Goal: Transaction & Acquisition: Purchase product/service

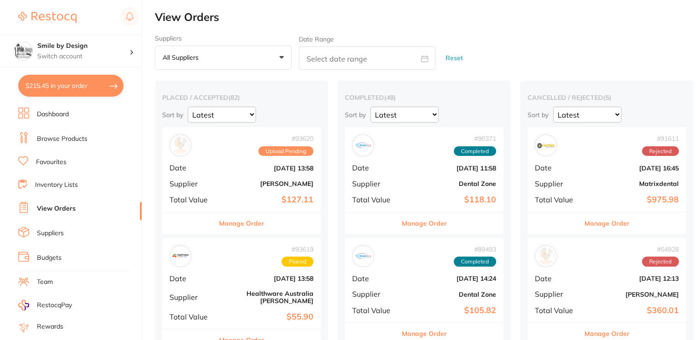
click at [107, 77] on button "$215.45 in your order" at bounding box center [70, 86] width 105 height 22
checkbox input "true"
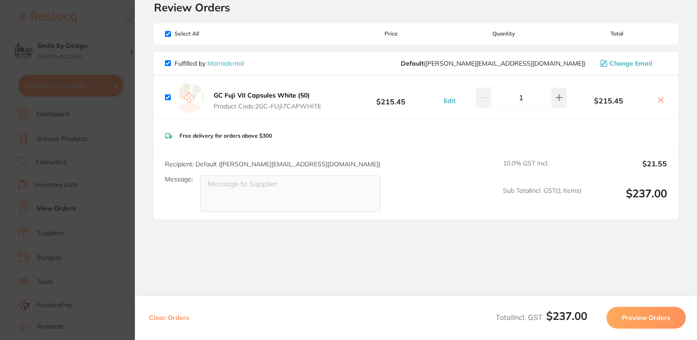
click at [51, 114] on section "Update RRP Set your pre negotiated price for this item. Item Agreed RRP (excl. …" at bounding box center [348, 170] width 697 height 340
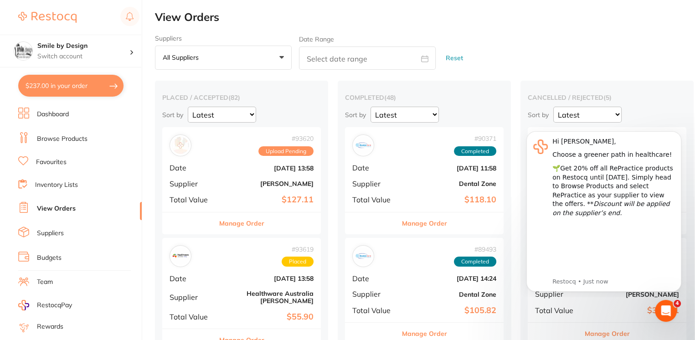
click at [246, 176] on div "# 93620 Upload Pending Date [DATE] 13:58 Supplier [PERSON_NAME] Total Value $12…" at bounding box center [241, 169] width 159 height 84
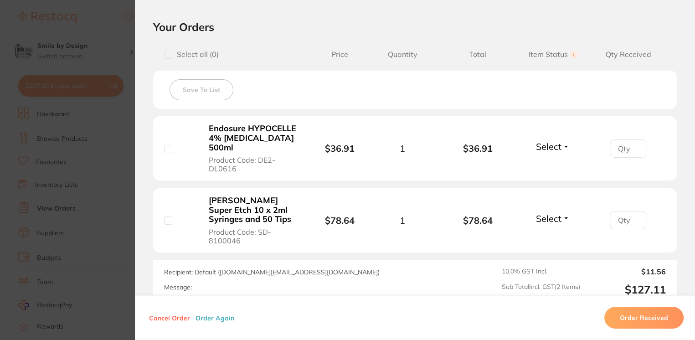
scroll to position [303, 0]
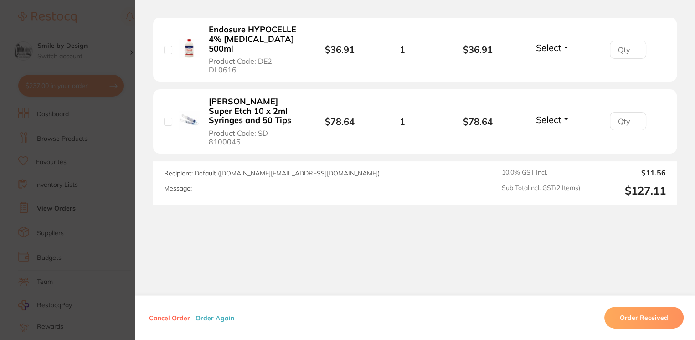
click at [108, 166] on section "Order ID: Restocq- 93620 Order Information Upload Pending Order Date [DATE] 13:…" at bounding box center [347, 170] width 695 height 340
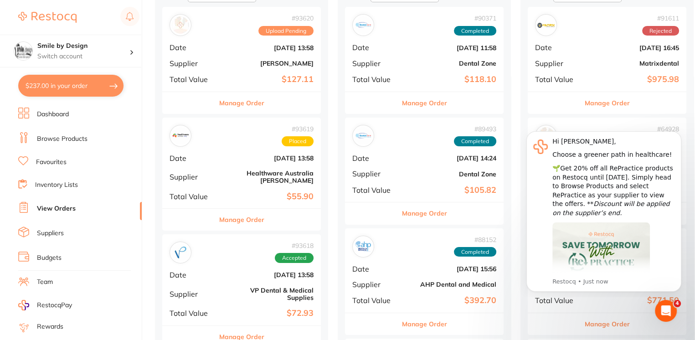
scroll to position [122, 0]
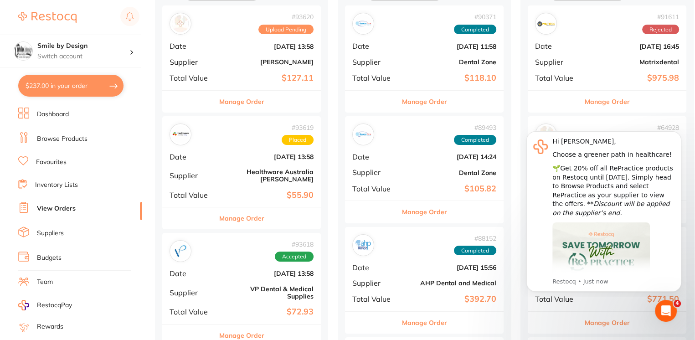
click at [247, 191] on b "$55.90" at bounding box center [267, 196] width 91 height 10
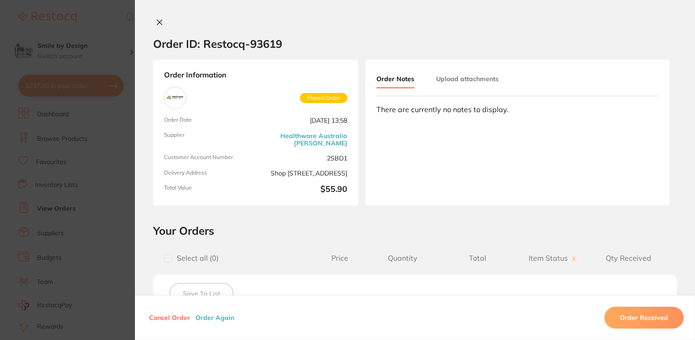
scroll to position [182, 0]
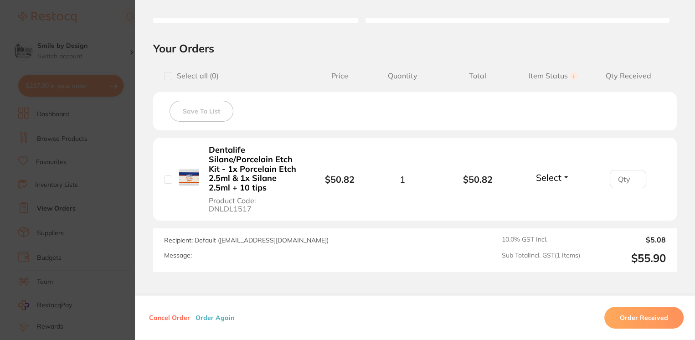
click at [116, 173] on section "Order ID: Restocq- 93619 Order Information Placed Order Order Date [DATE] 13:58…" at bounding box center [347, 170] width 695 height 340
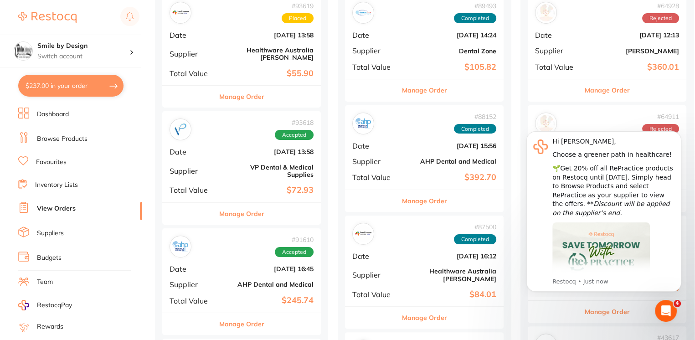
click at [269, 185] on div "# 93618 Accepted Date [DATE] 13:58 Supplier VP Dental & Medical Supplies Total …" at bounding box center [241, 156] width 159 height 91
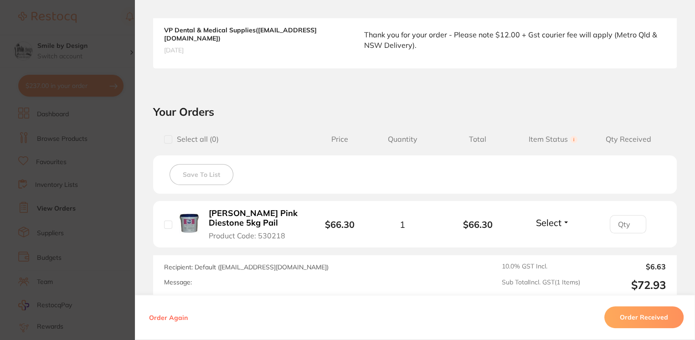
scroll to position [304, 0]
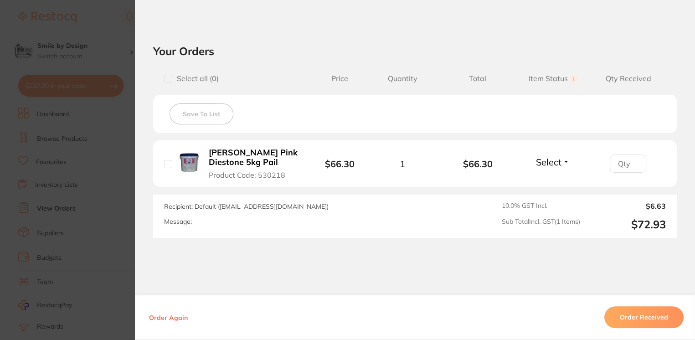
click at [128, 180] on section "Order ID: Restocq- 93618 Order Information Accepted Order Order Date [DATE] 13:…" at bounding box center [347, 170] width 695 height 340
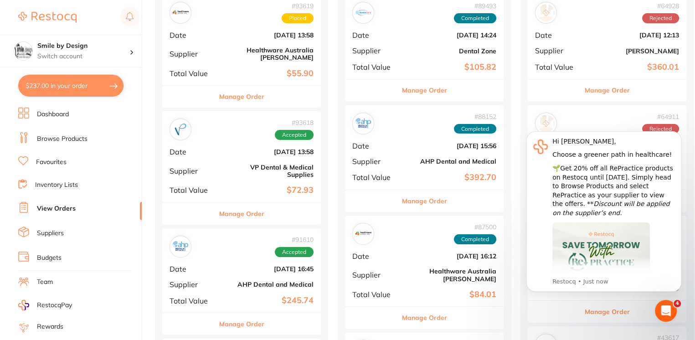
click at [104, 84] on button "$237.00 in your order" at bounding box center [70, 86] width 105 height 22
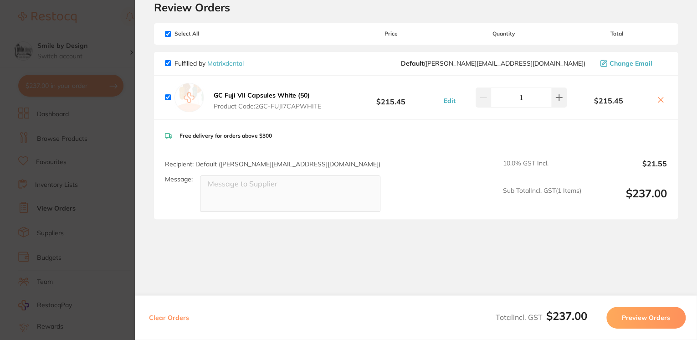
click at [116, 108] on section "Update RRP Set your pre negotiated price for this item. Item Agreed RRP (excl. …" at bounding box center [348, 170] width 697 height 340
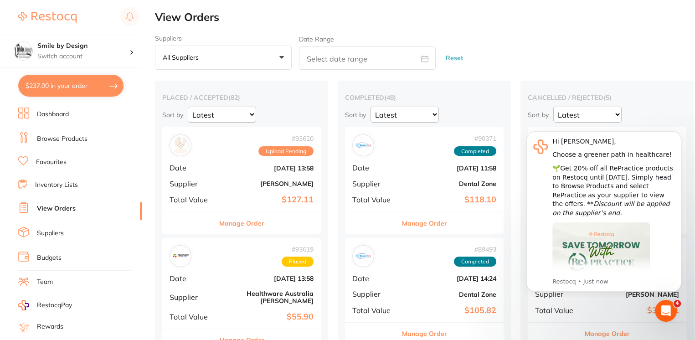
click at [91, 136] on li "Browse Products" at bounding box center [80, 139] width 124 height 14
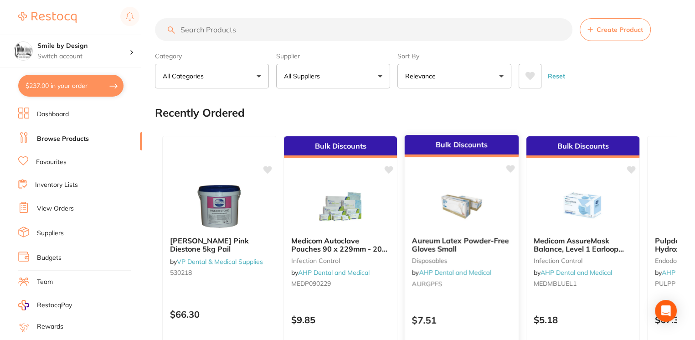
click at [472, 211] on img at bounding box center [462, 206] width 60 height 46
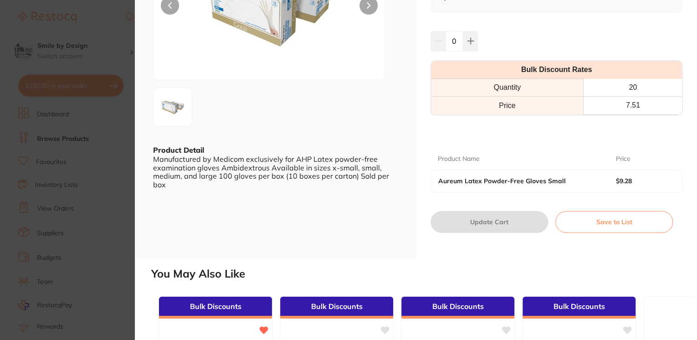
scroll to position [61, 0]
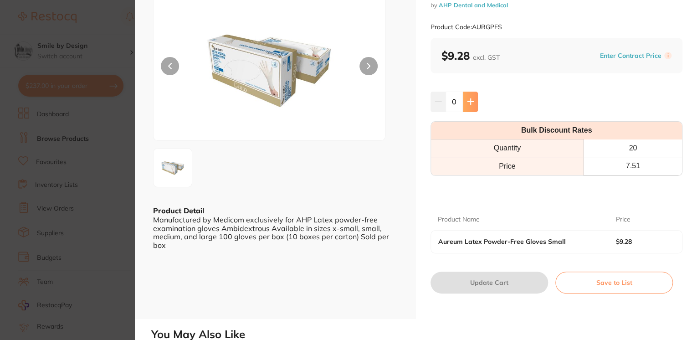
click at [471, 108] on button at bounding box center [470, 102] width 15 height 20
click at [470, 98] on icon at bounding box center [470, 101] width 7 height 7
click at [473, 101] on button at bounding box center [470, 102] width 15 height 20
click at [473, 101] on icon at bounding box center [470, 101] width 7 height 7
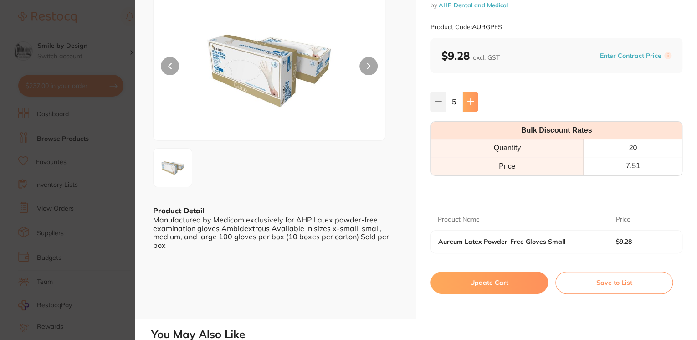
click at [472, 101] on icon at bounding box center [471, 102] width 6 height 6
click at [472, 100] on icon at bounding box center [470, 101] width 7 height 7
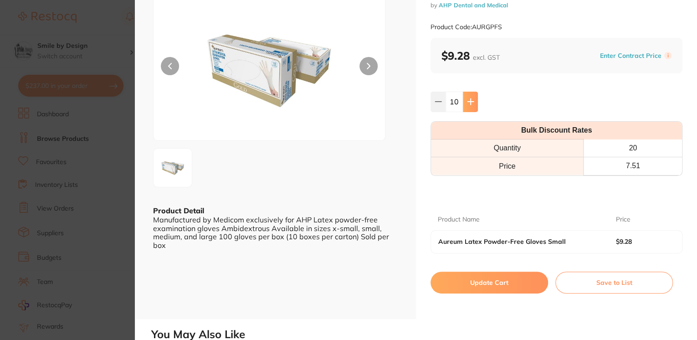
click at [472, 99] on icon at bounding box center [470, 101] width 7 height 7
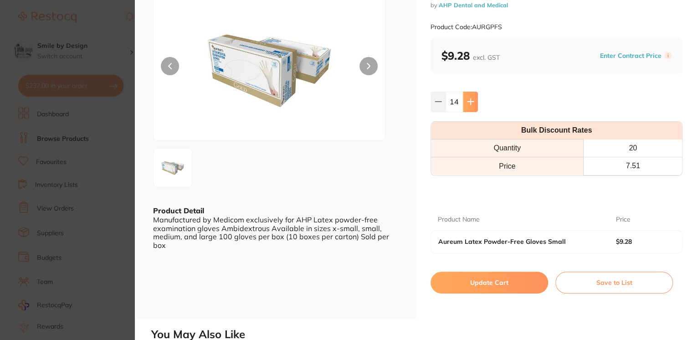
type input "15"
click at [508, 272] on button "Update Cart" at bounding box center [490, 283] width 118 height 22
checkbox input "false"
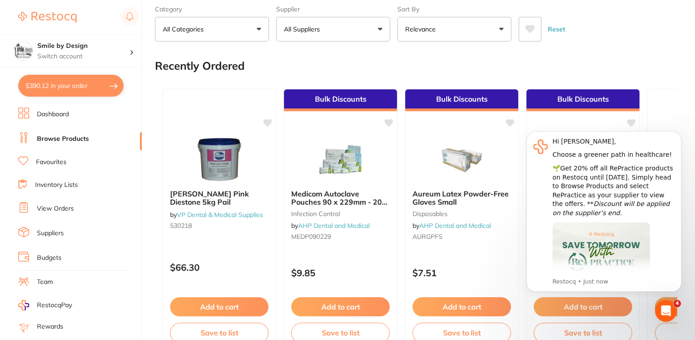
scroll to position [65, 0]
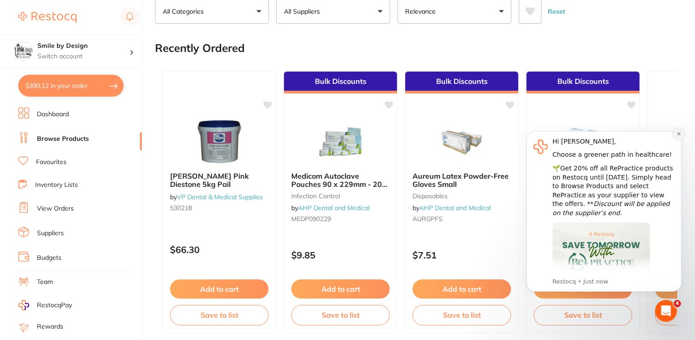
click at [680, 135] on icon "Dismiss notification" at bounding box center [678, 133] width 5 height 5
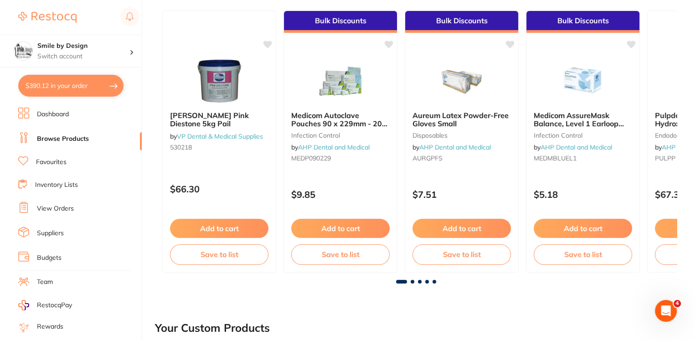
scroll to position [0, 0]
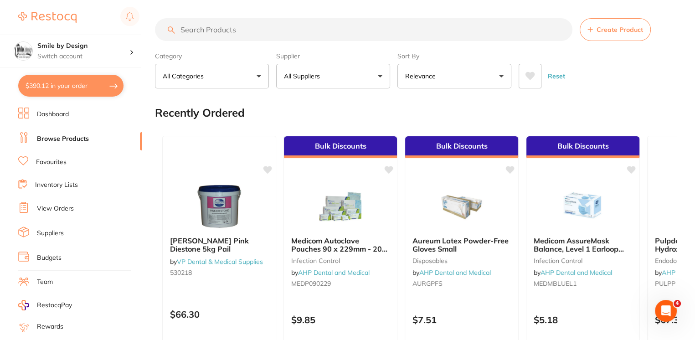
click at [237, 27] on input "search" at bounding box center [364, 29] width 418 height 23
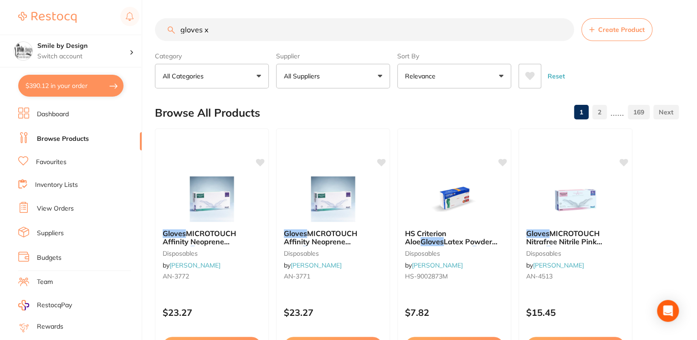
type input "gloves xs"
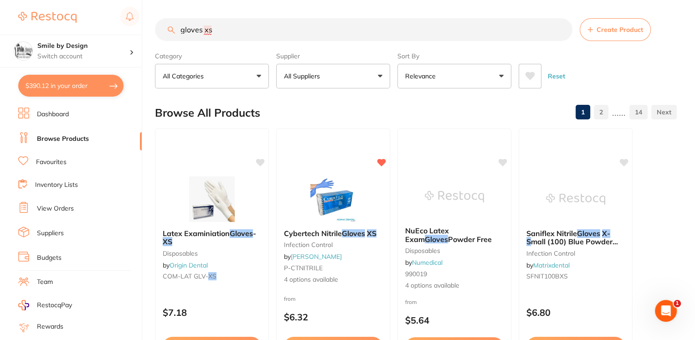
drag, startPoint x: 235, startPoint y: 31, endPoint x: 162, endPoint y: 31, distance: 72.9
click at [162, 31] on input "gloves xs" at bounding box center [364, 29] width 418 height 23
